Goal: Task Accomplishment & Management: Manage account settings

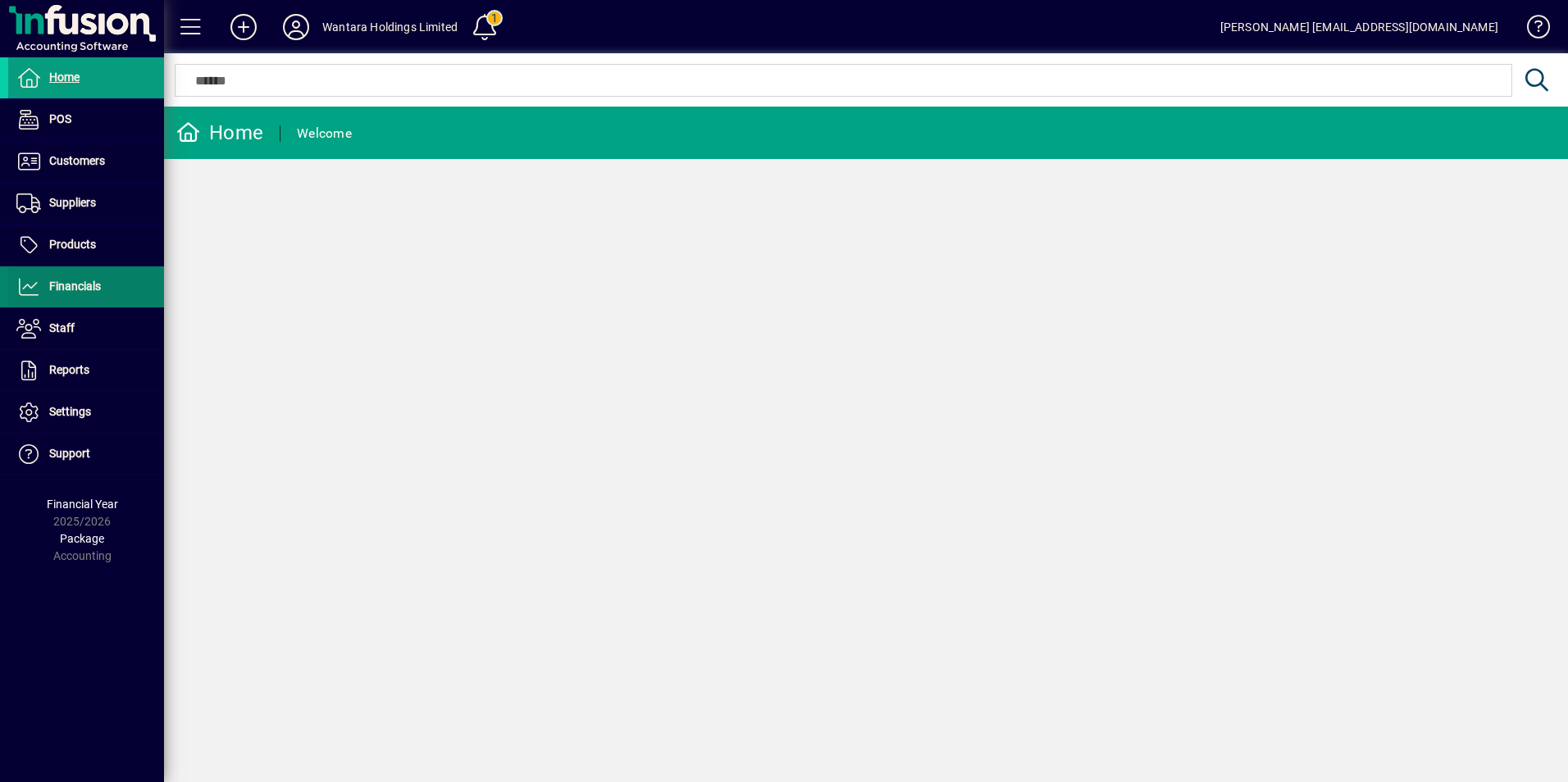
click at [61, 279] on span "Financials" at bounding box center [75, 286] width 52 height 13
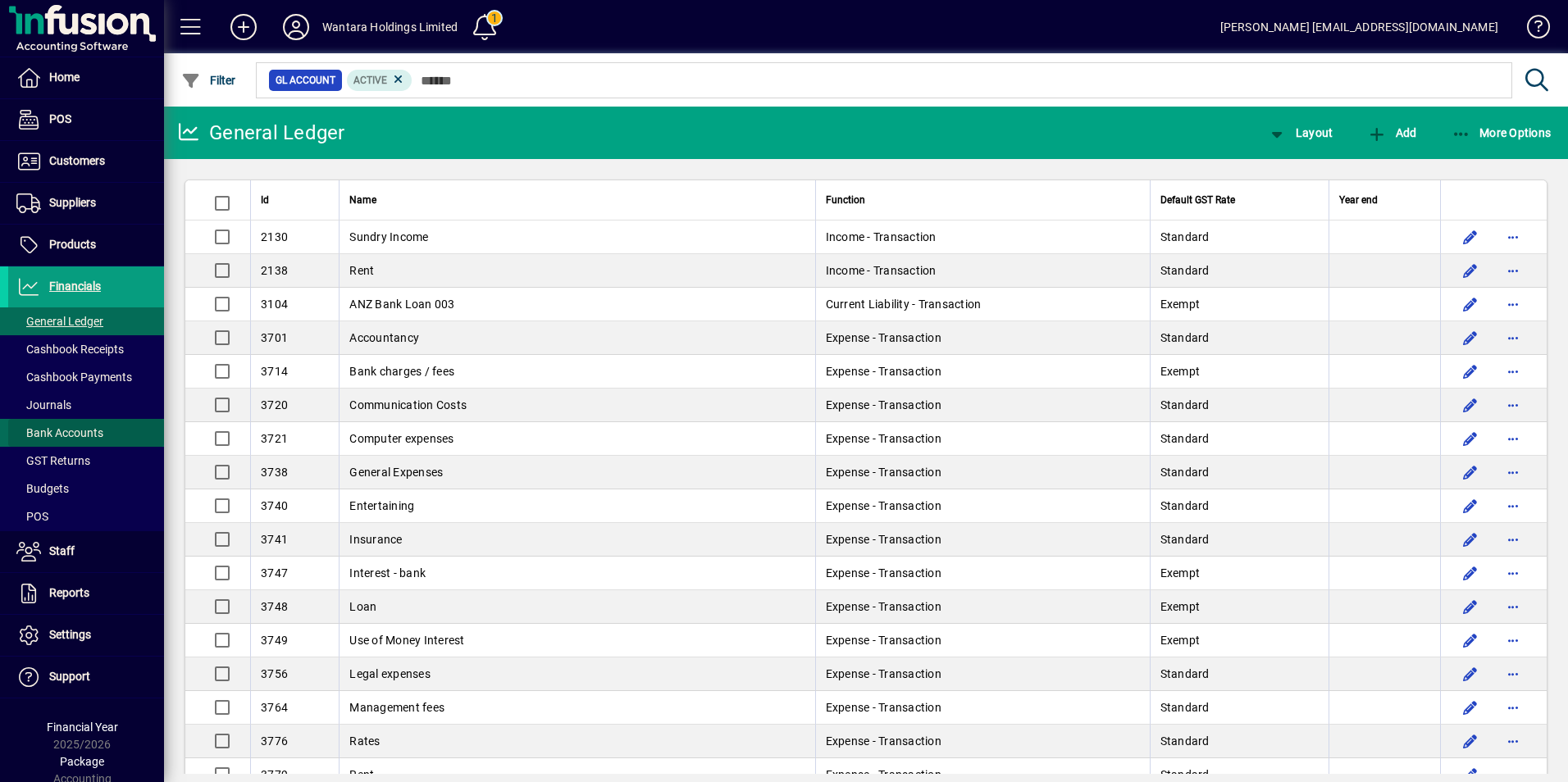
click at [90, 430] on span "Bank Accounts" at bounding box center [60, 433] width 87 height 13
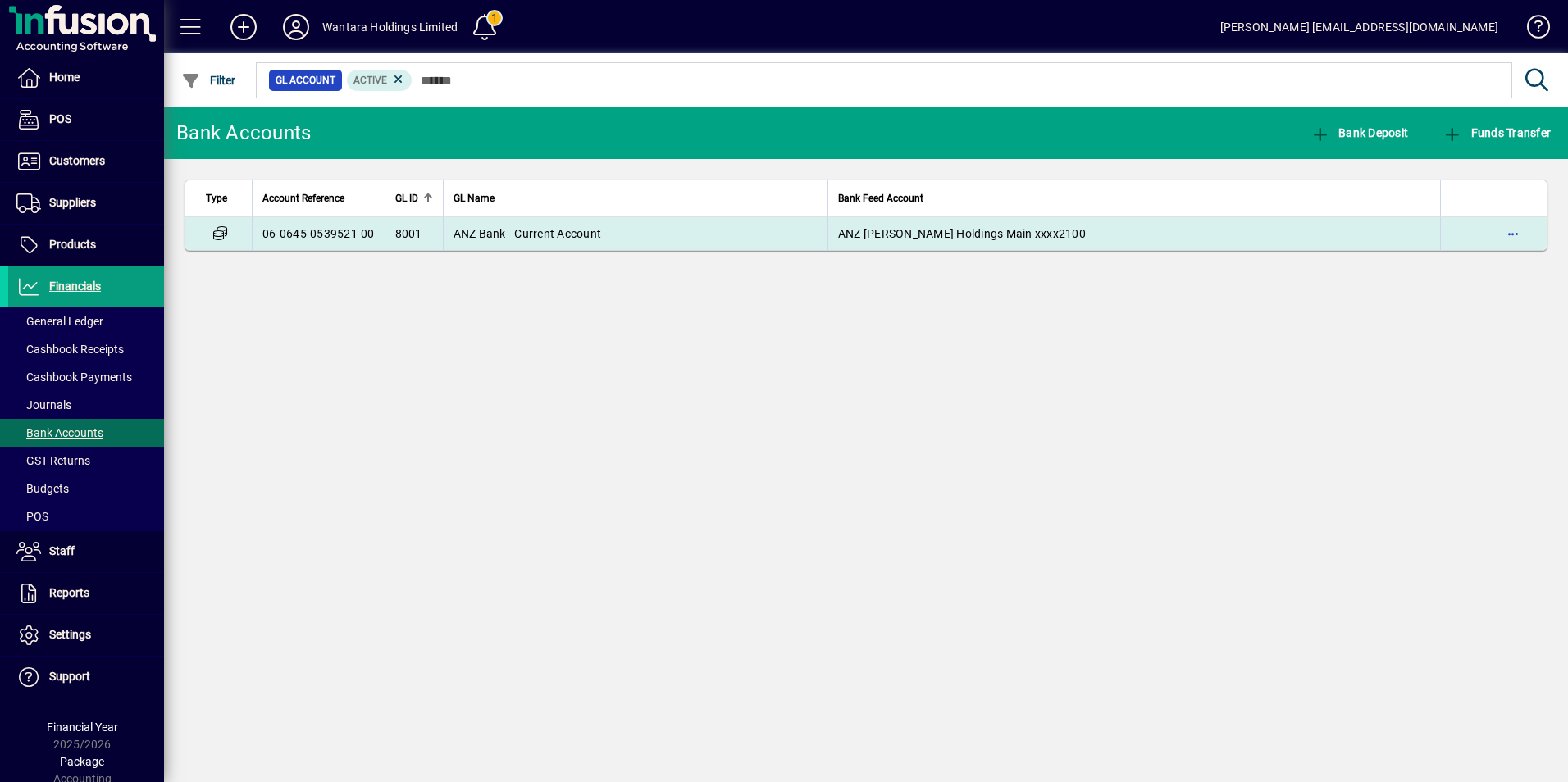
click at [639, 237] on td "ANZ Bank - Current Account" at bounding box center [635, 233] width 385 height 33
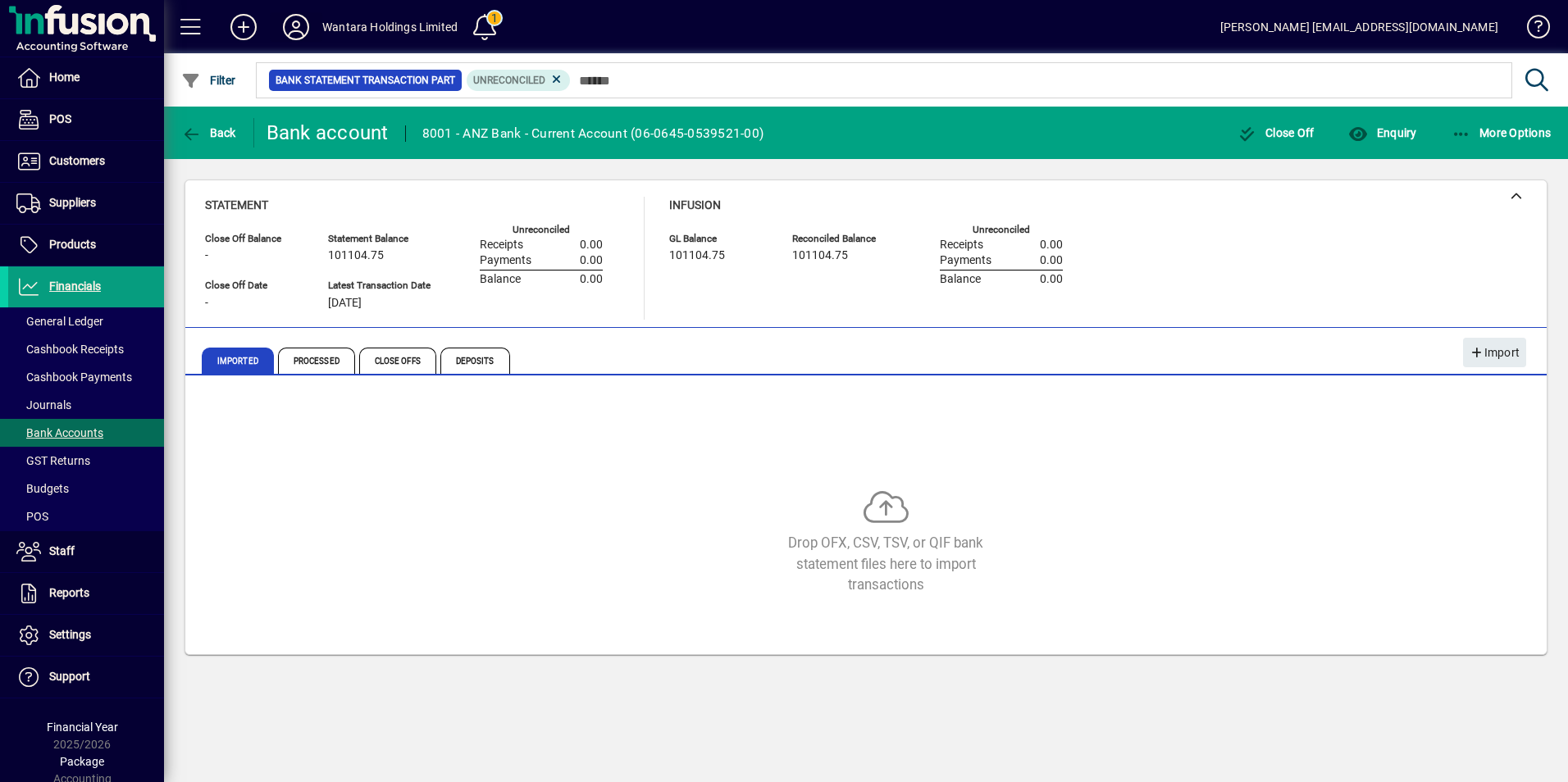
click at [292, 23] on icon at bounding box center [296, 27] width 33 height 26
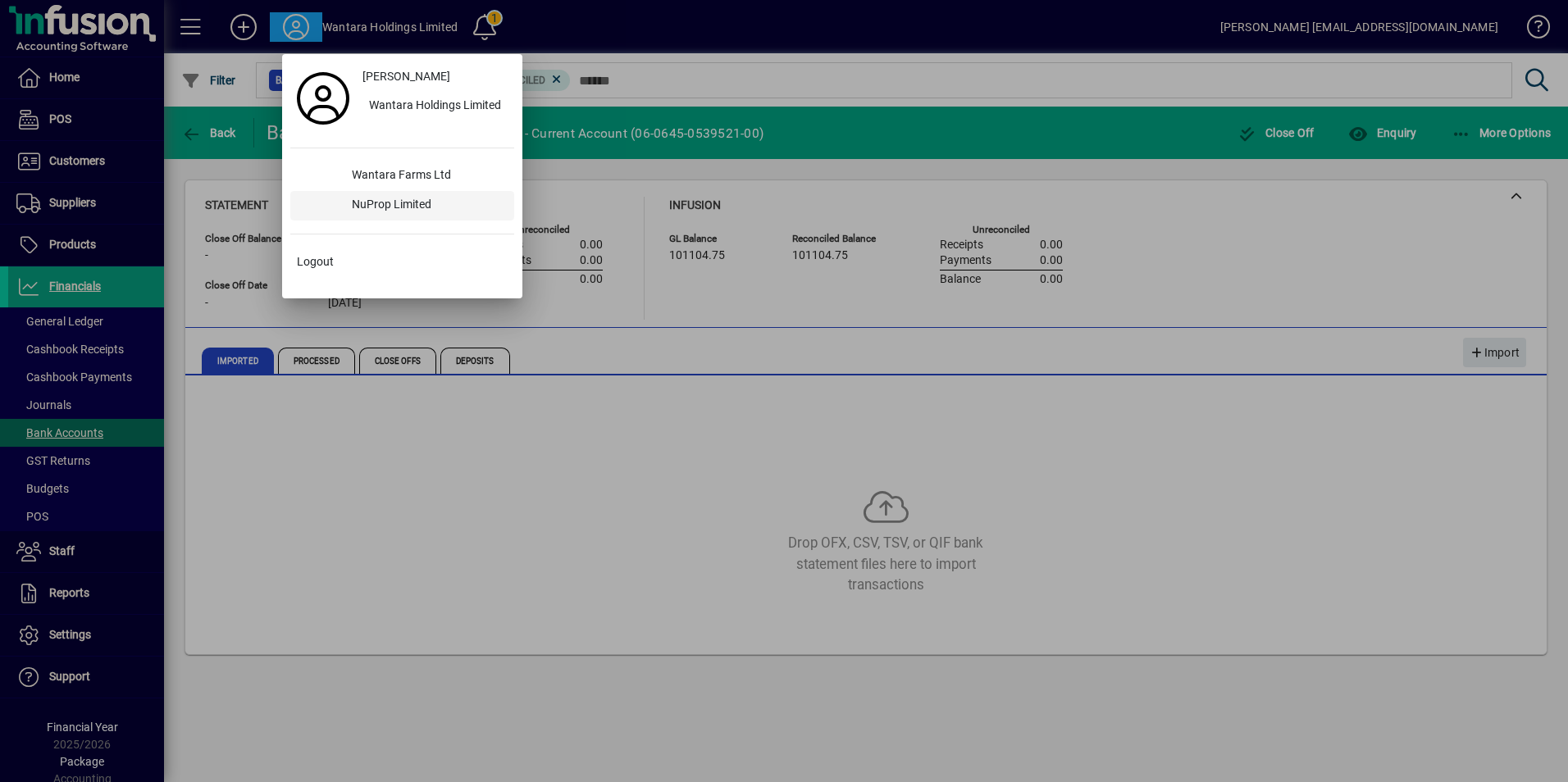
click at [413, 196] on div "NuProp Limited" at bounding box center [427, 205] width 176 height 30
